Goal: Information Seeking & Learning: Learn about a topic

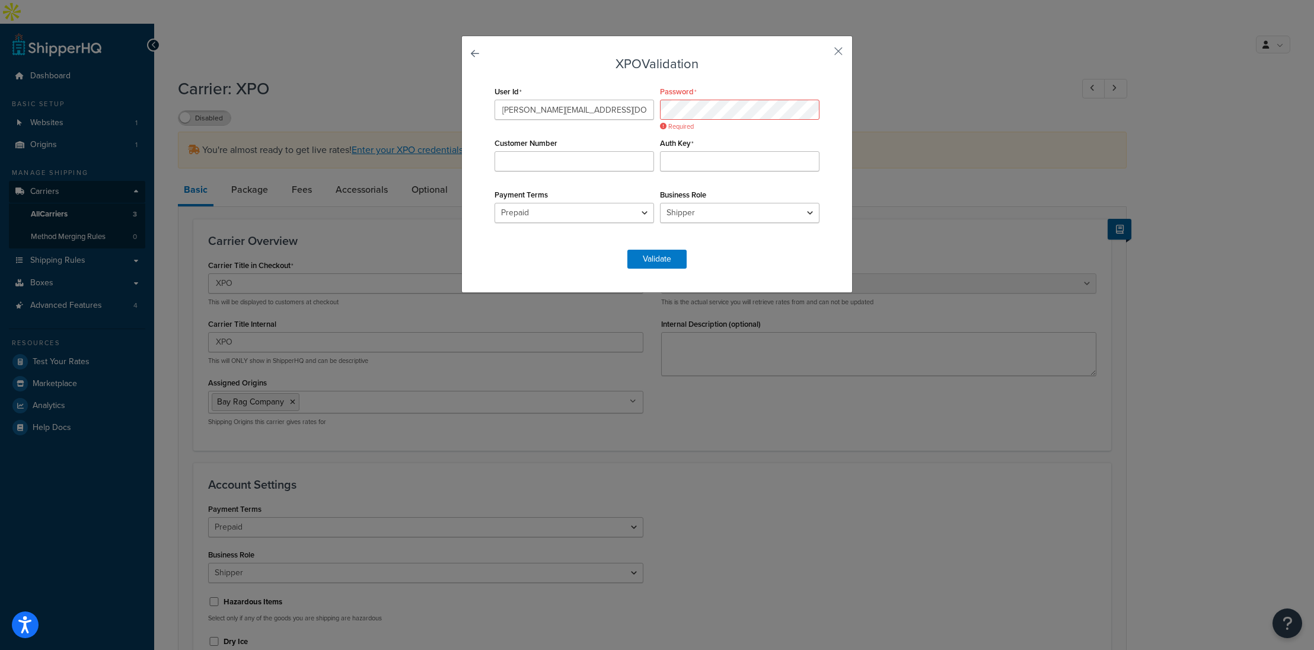
select select "xpoFreight"
click at [822, 54] on button "button" at bounding box center [820, 55] width 3 height 3
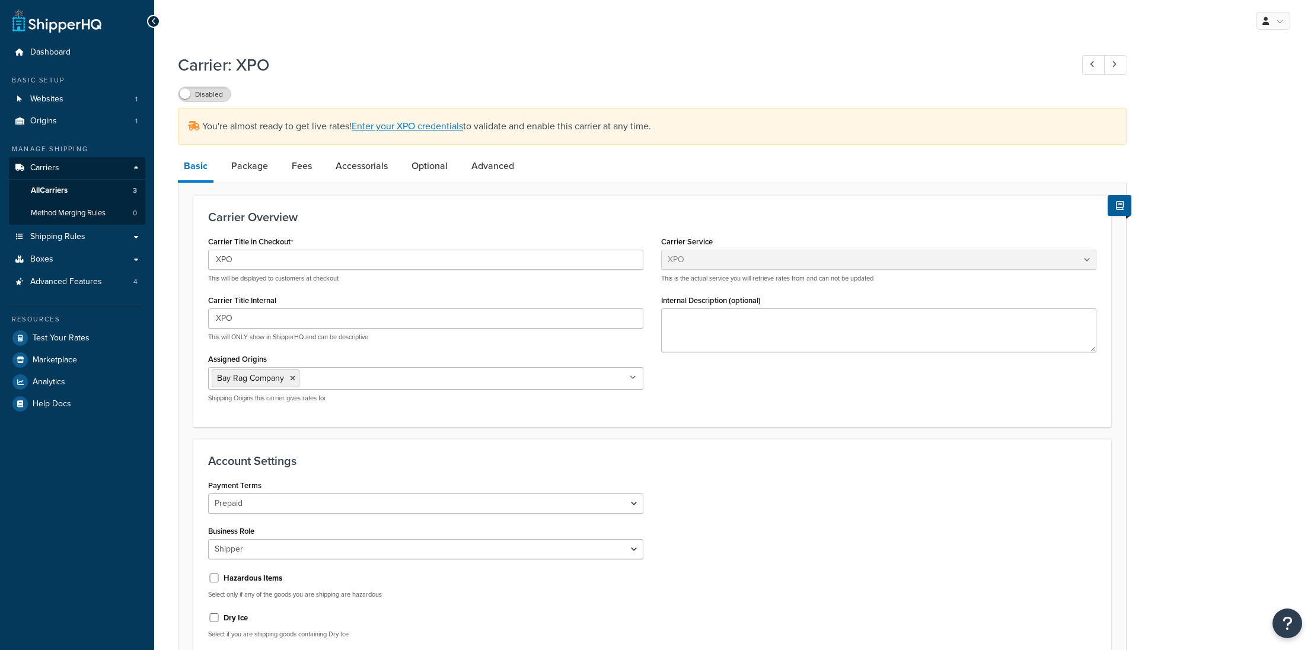
select select "xpoFreight"
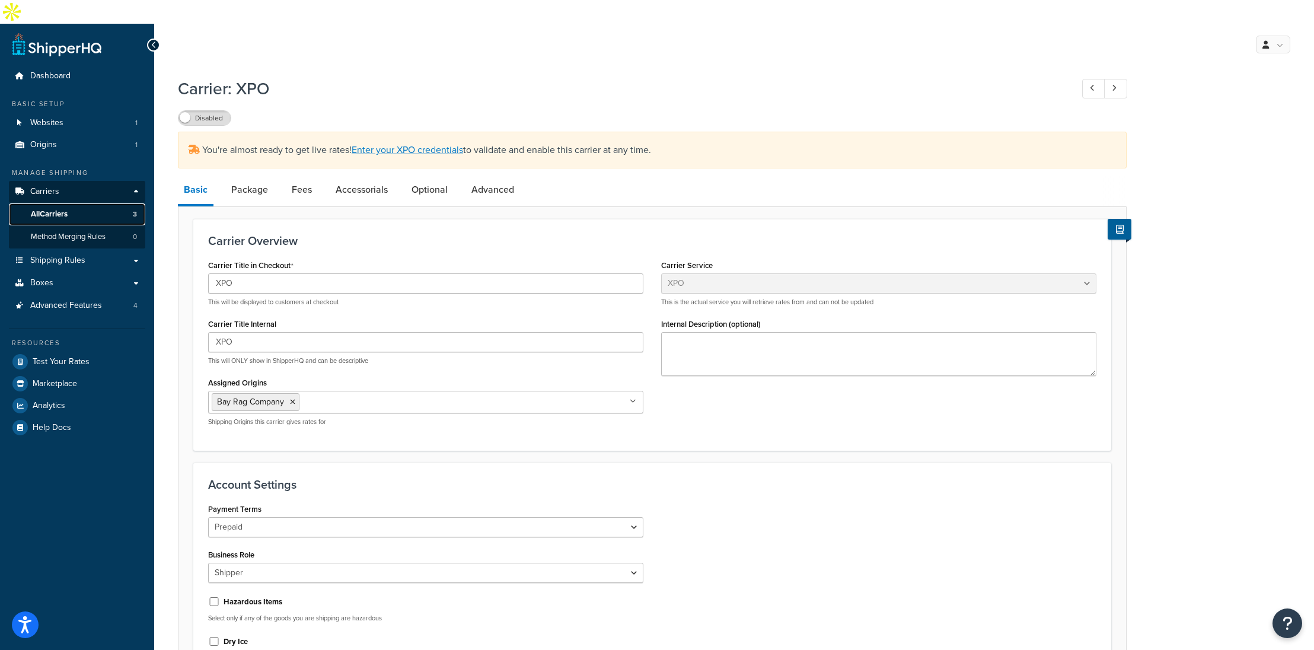
click at [64, 209] on span "All Carriers" at bounding box center [49, 214] width 37 height 10
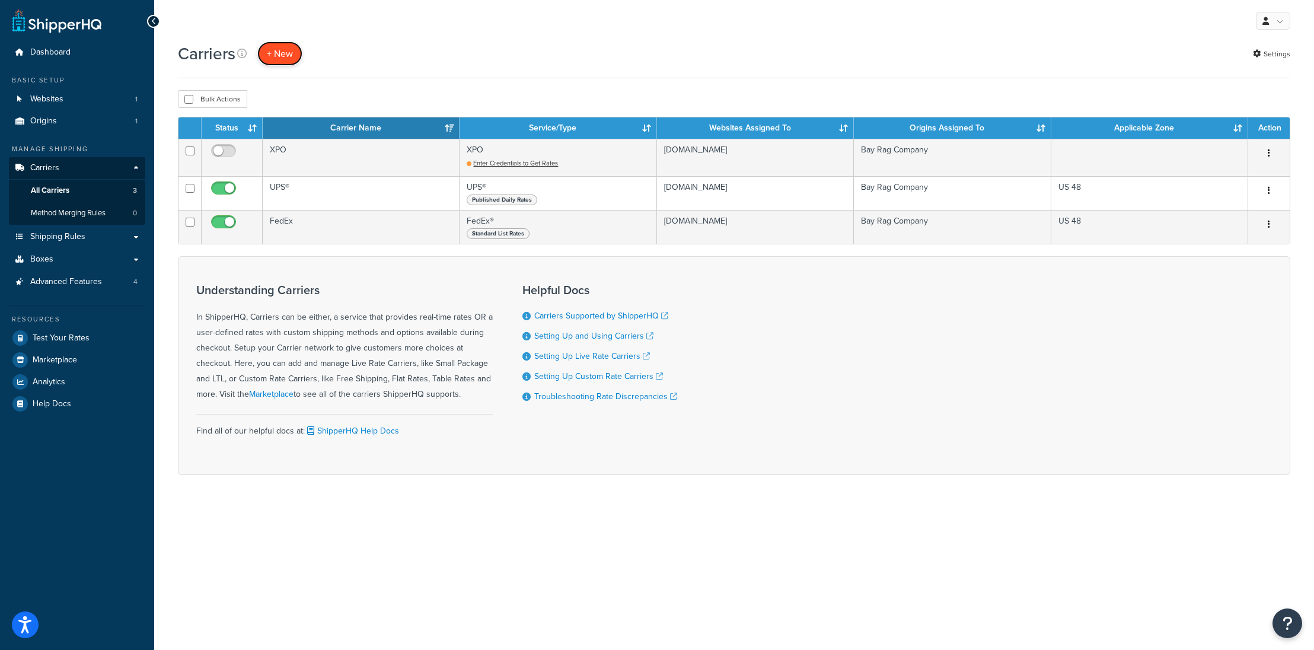
click at [279, 56] on button "+ New" at bounding box center [279, 54] width 45 height 24
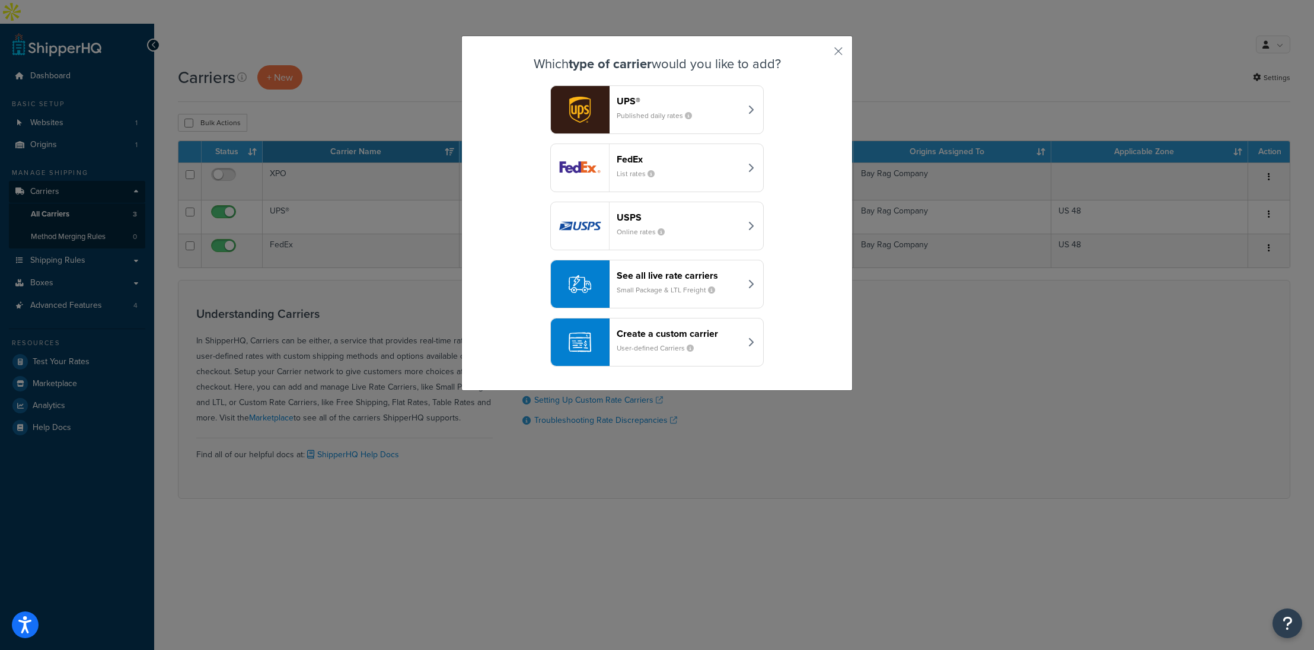
click at [739, 289] on div "See all live rate carriers Small Package & LTL Freight" at bounding box center [679, 284] width 124 height 28
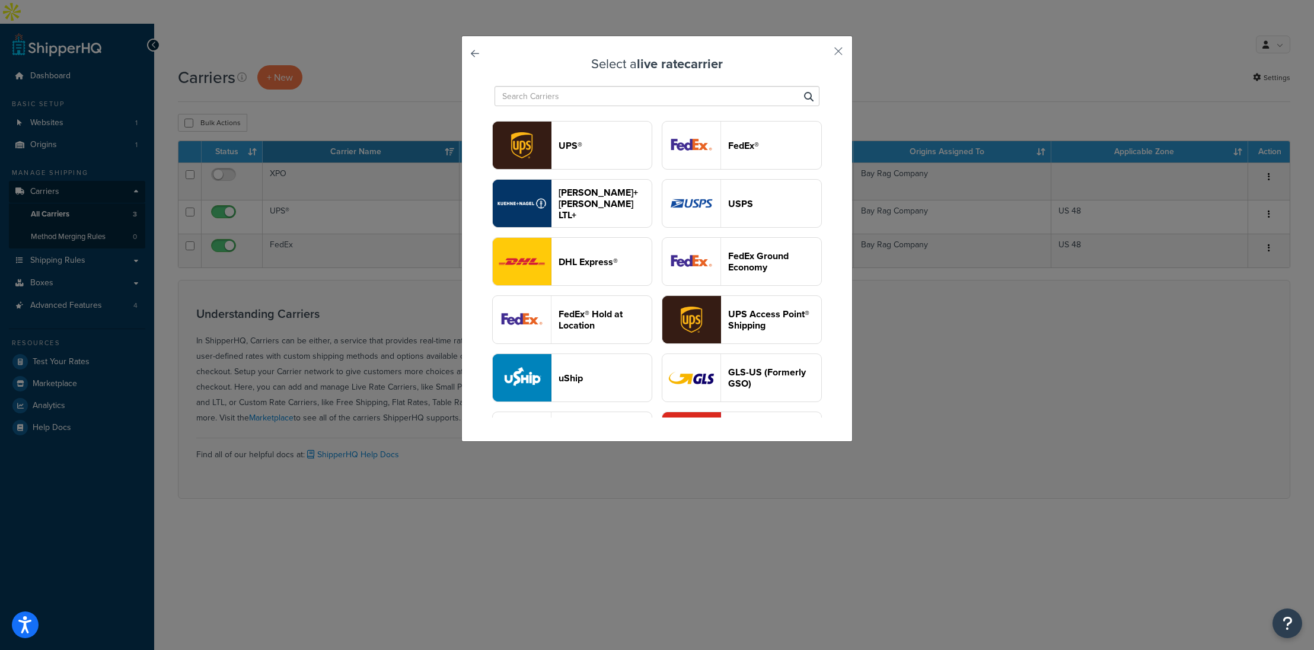
click at [844, 53] on div "Select a live rate carrier UPS® FedEx® Kuehne+Nagel LTL+ USPS DHL Express® FedE…" at bounding box center [656, 239] width 391 height 406
click at [822, 54] on button "button" at bounding box center [820, 55] width 3 height 3
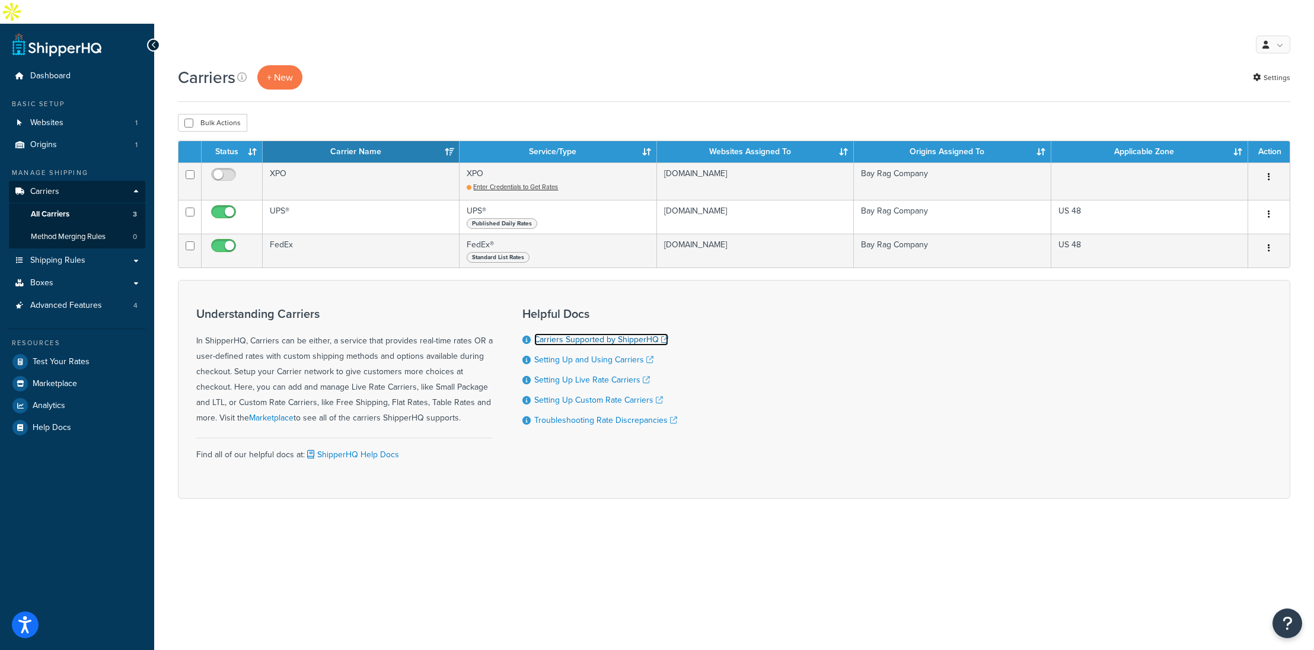
click at [617, 333] on link "Carriers Supported by ShipperHQ" at bounding box center [601, 339] width 134 height 12
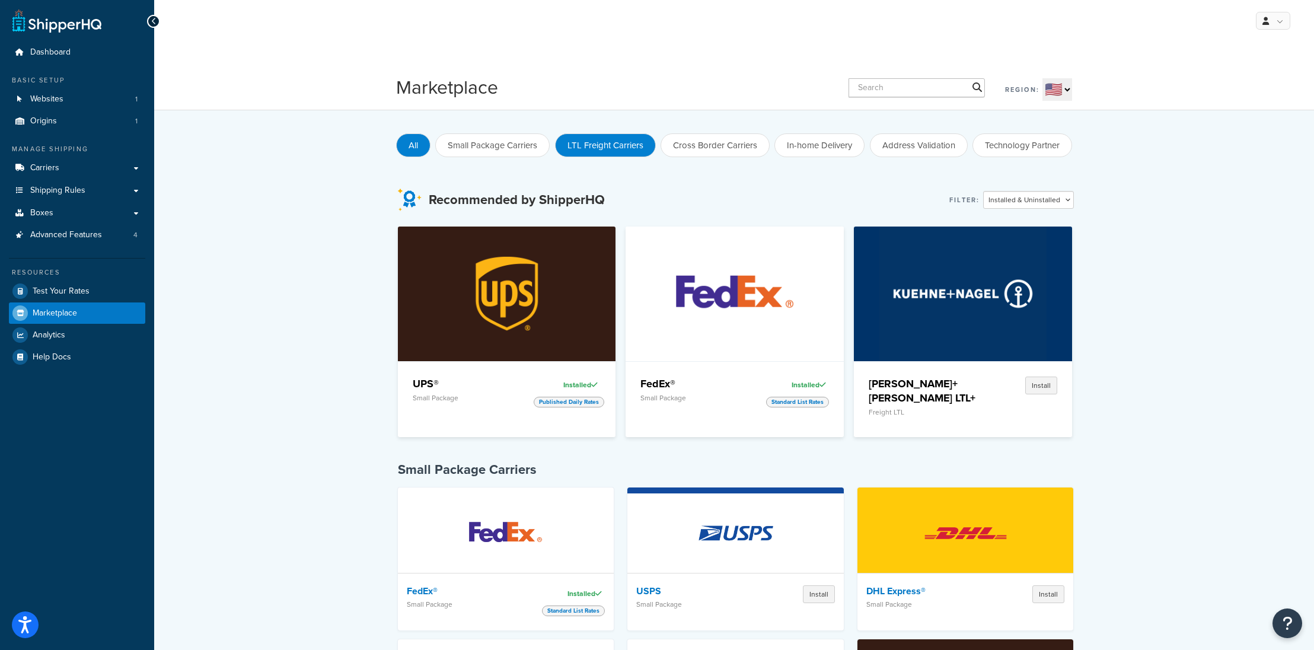
click at [598, 147] on button "LTL Freight Carriers" at bounding box center [605, 145] width 101 height 24
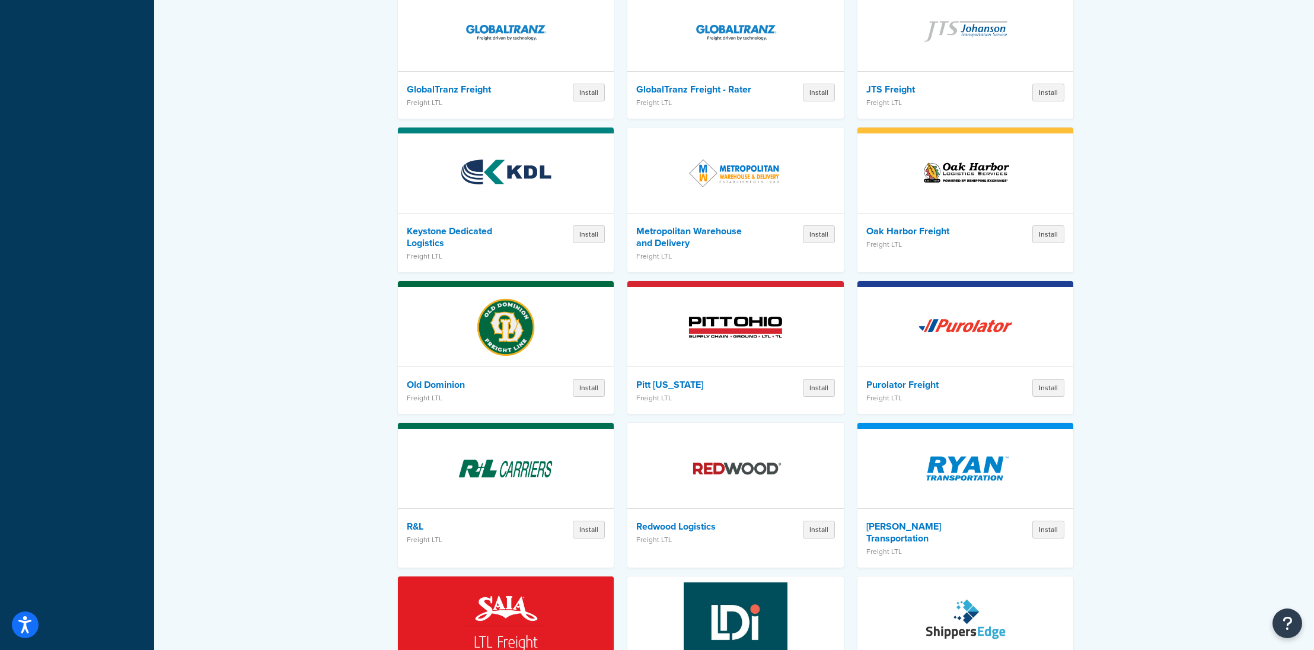
scroll to position [1135, 0]
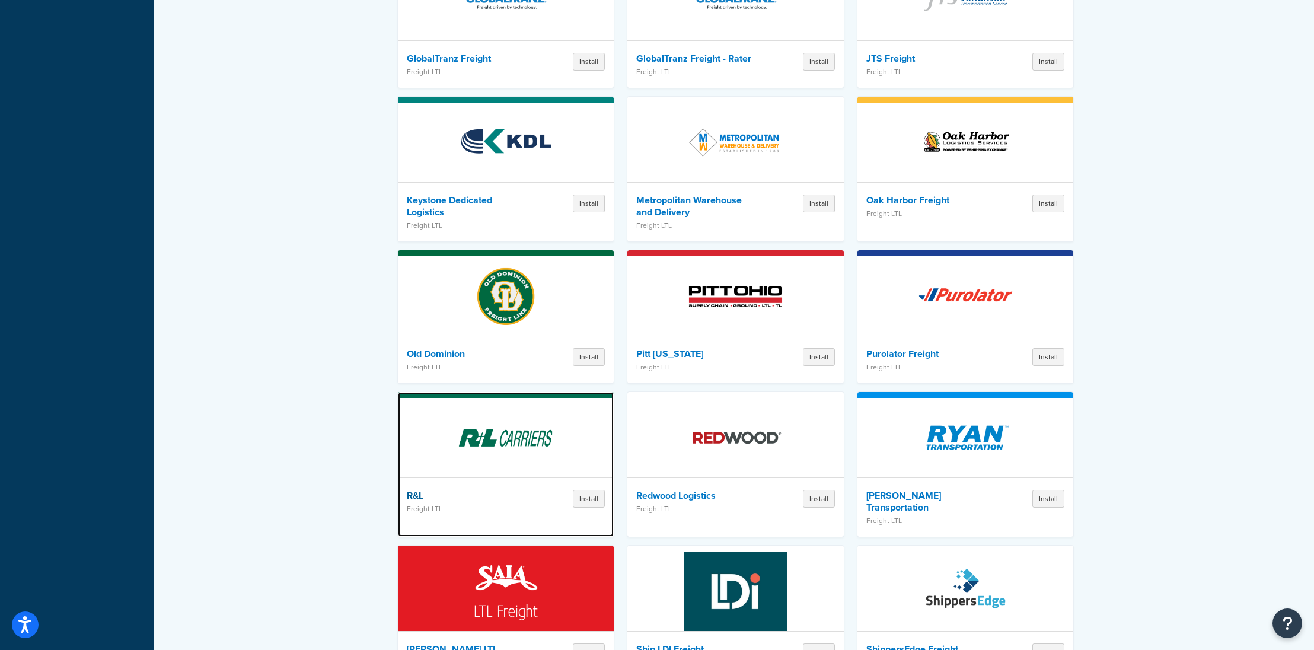
click at [506, 398] on img at bounding box center [506, 437] width 104 height 83
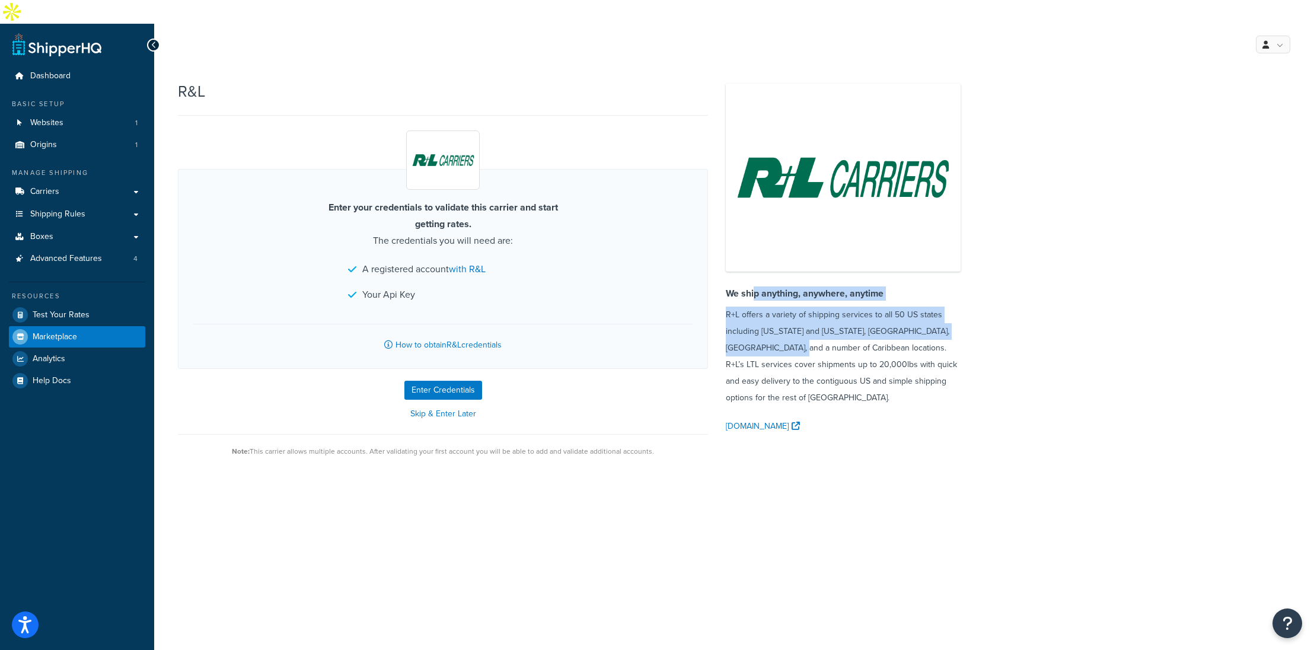
drag, startPoint x: 764, startPoint y: 282, endPoint x: 779, endPoint y: 321, distance: 41.1
click at [779, 321] on div "We ship anything, anywhere, anytime R+L offers a variety of shipping services t…" at bounding box center [843, 346] width 235 height 120
click at [761, 418] on link "RLcarriers.com" at bounding box center [764, 426] width 77 height 17
